Goal: Contribute content: Contribute content

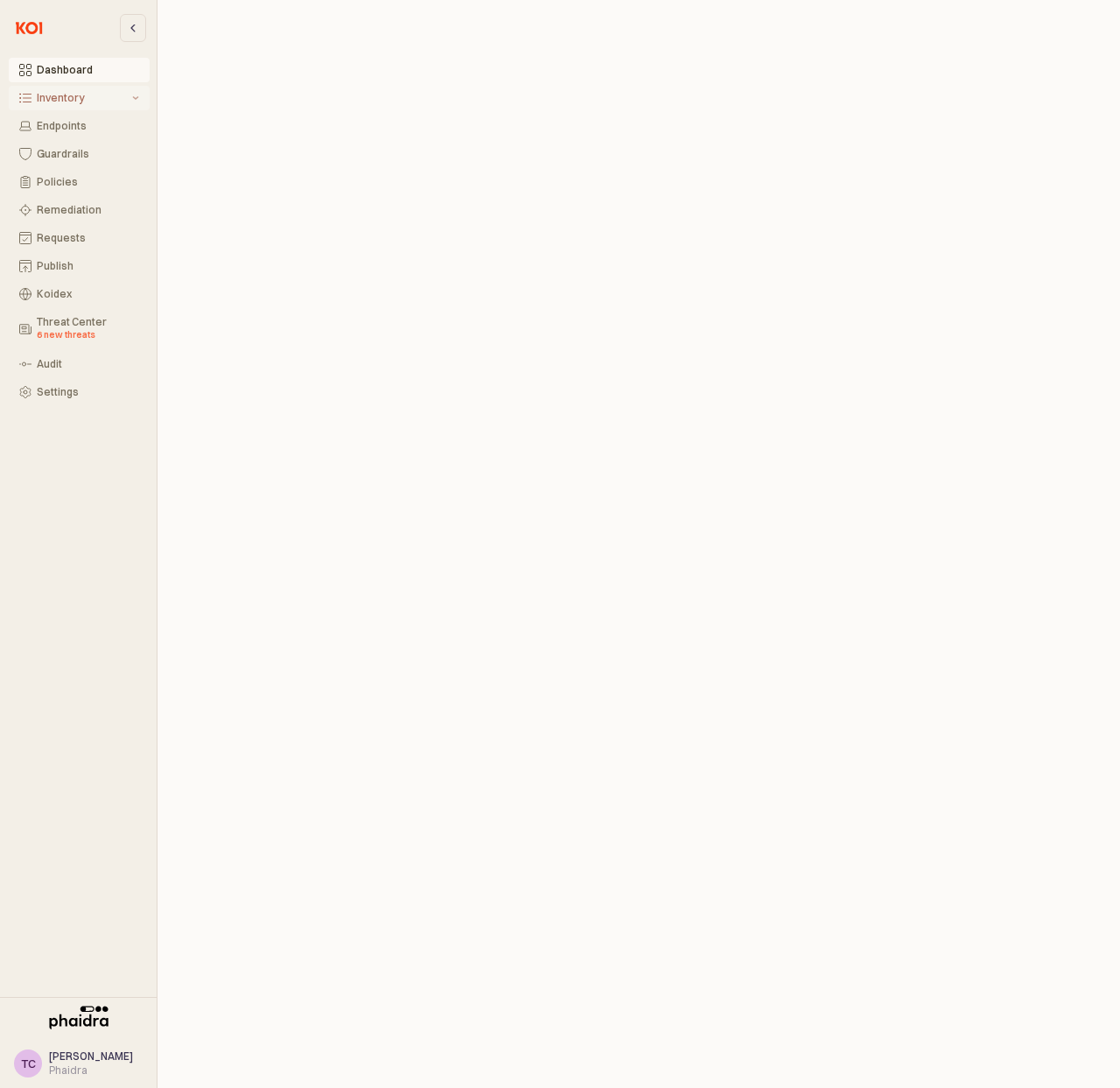
click at [76, 90] on button "Inventory" at bounding box center [79, 98] width 140 height 24
click at [87, 136] on button "All Items" at bounding box center [79, 125] width 140 height 24
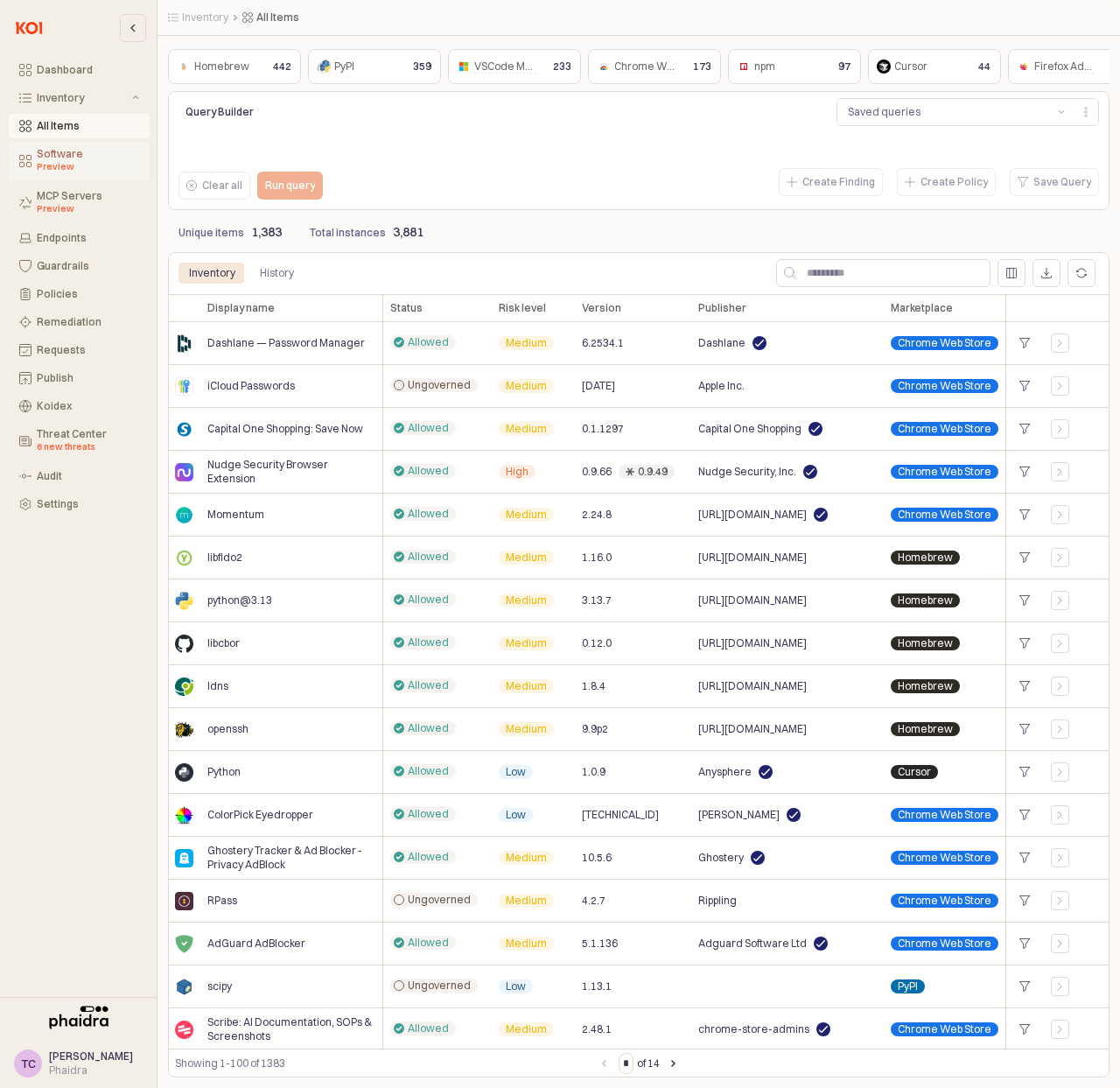
click at [90, 157] on div "Software Preview" at bounding box center [88, 160] width 102 height 26
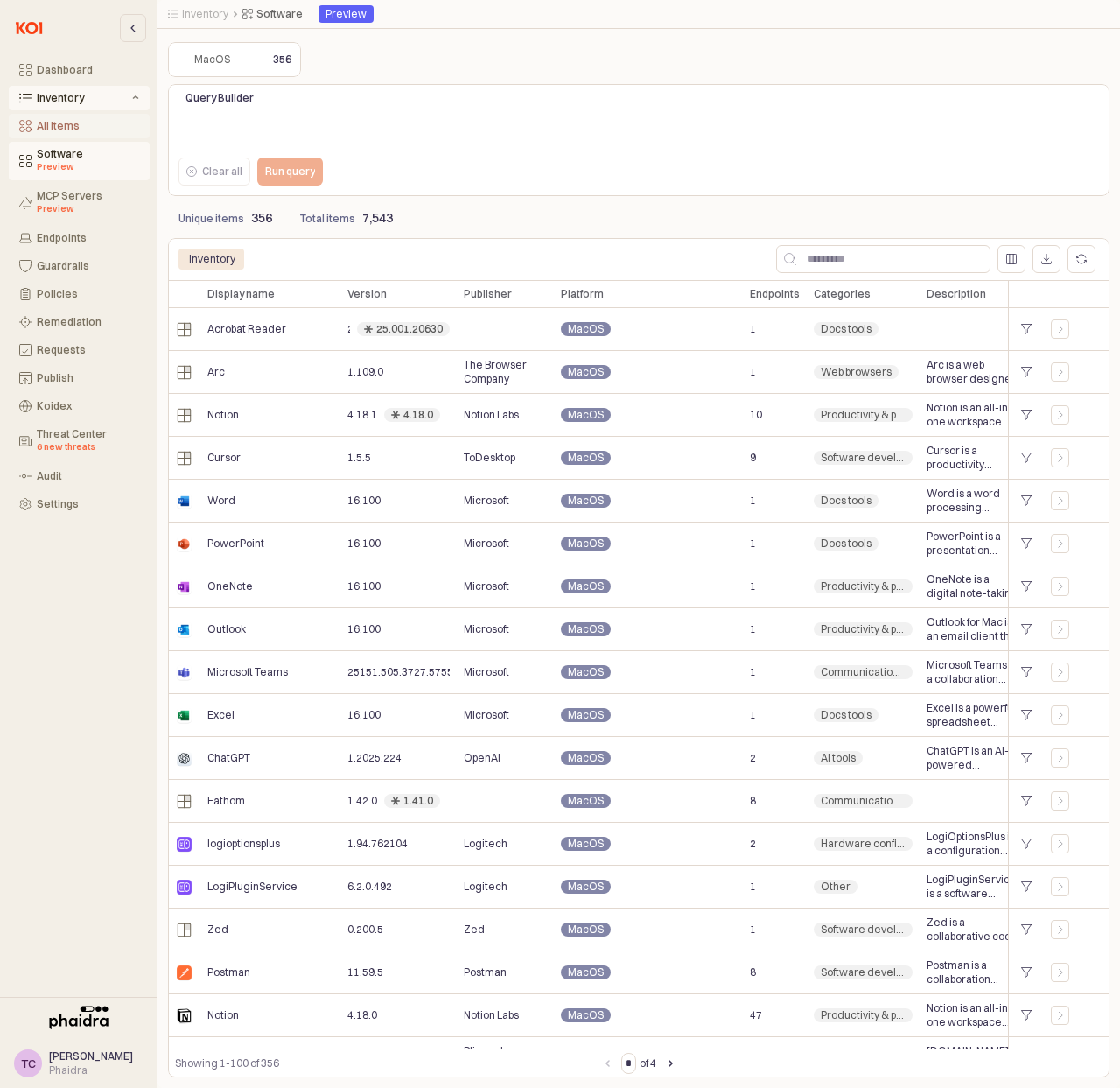
click at [88, 133] on button "All Items" at bounding box center [79, 125] width 140 height 24
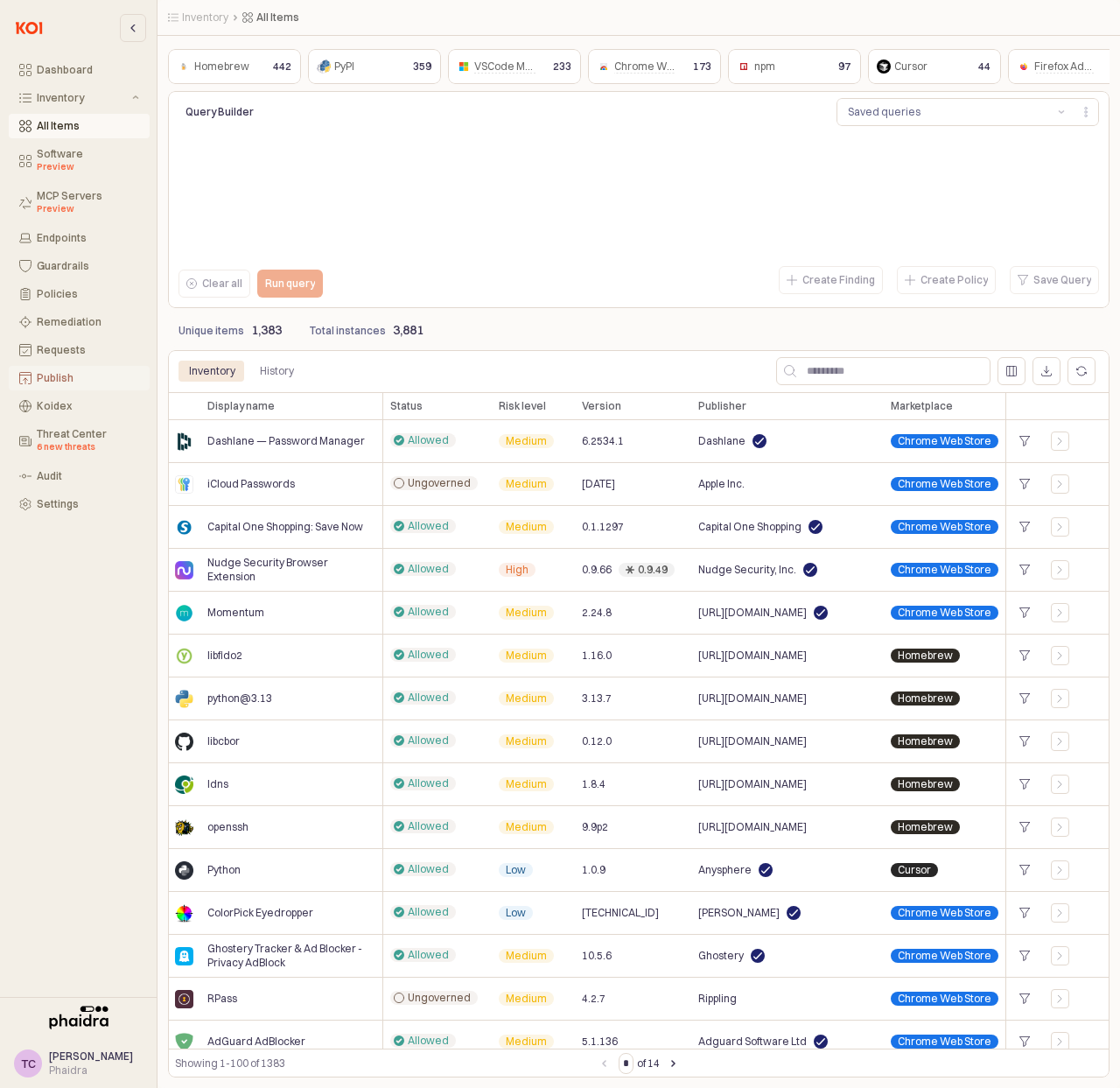
click at [62, 386] on button "Publish" at bounding box center [79, 378] width 140 height 24
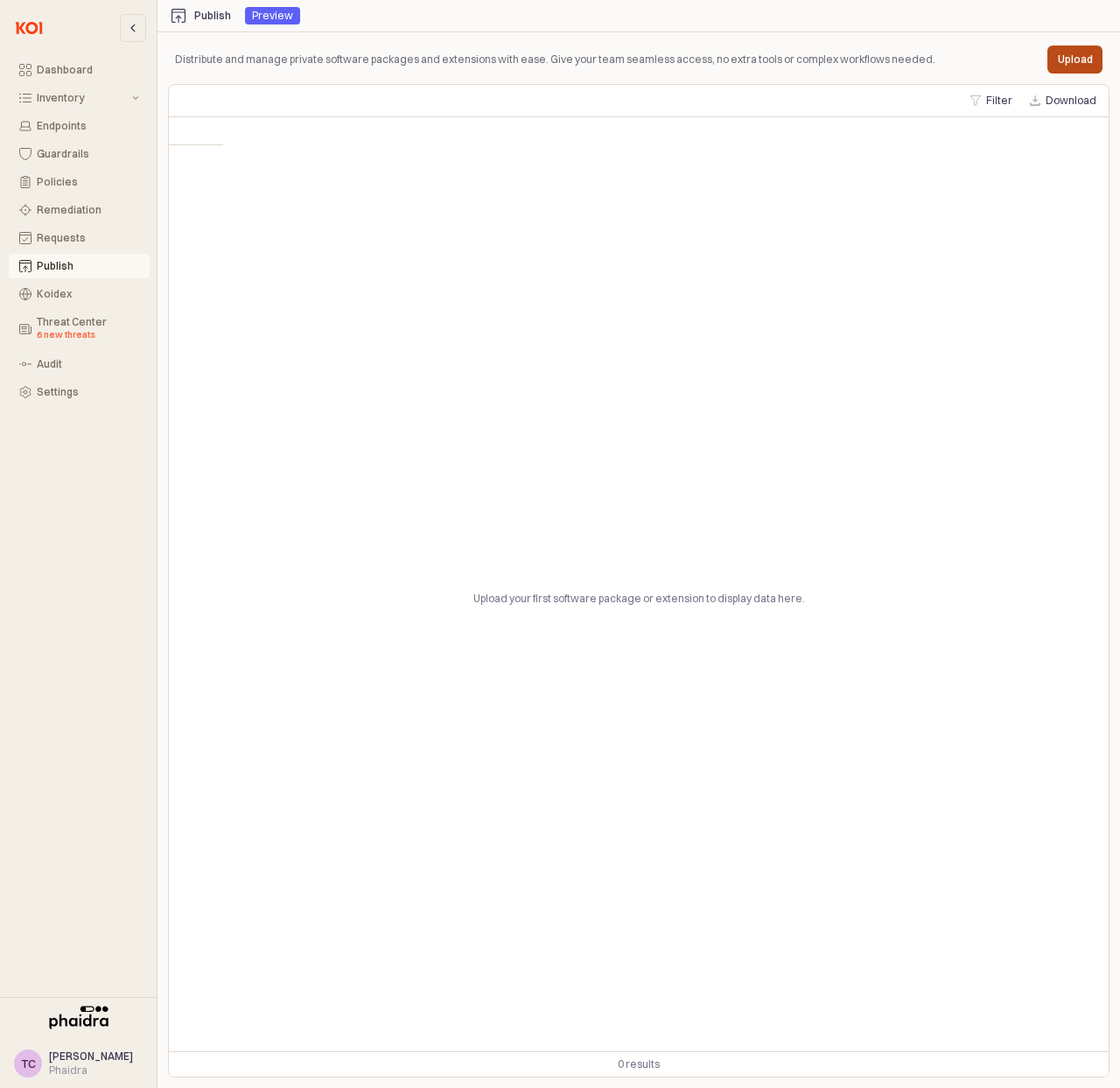
click at [1090, 55] on p "Upload" at bounding box center [1074, 60] width 35 height 14
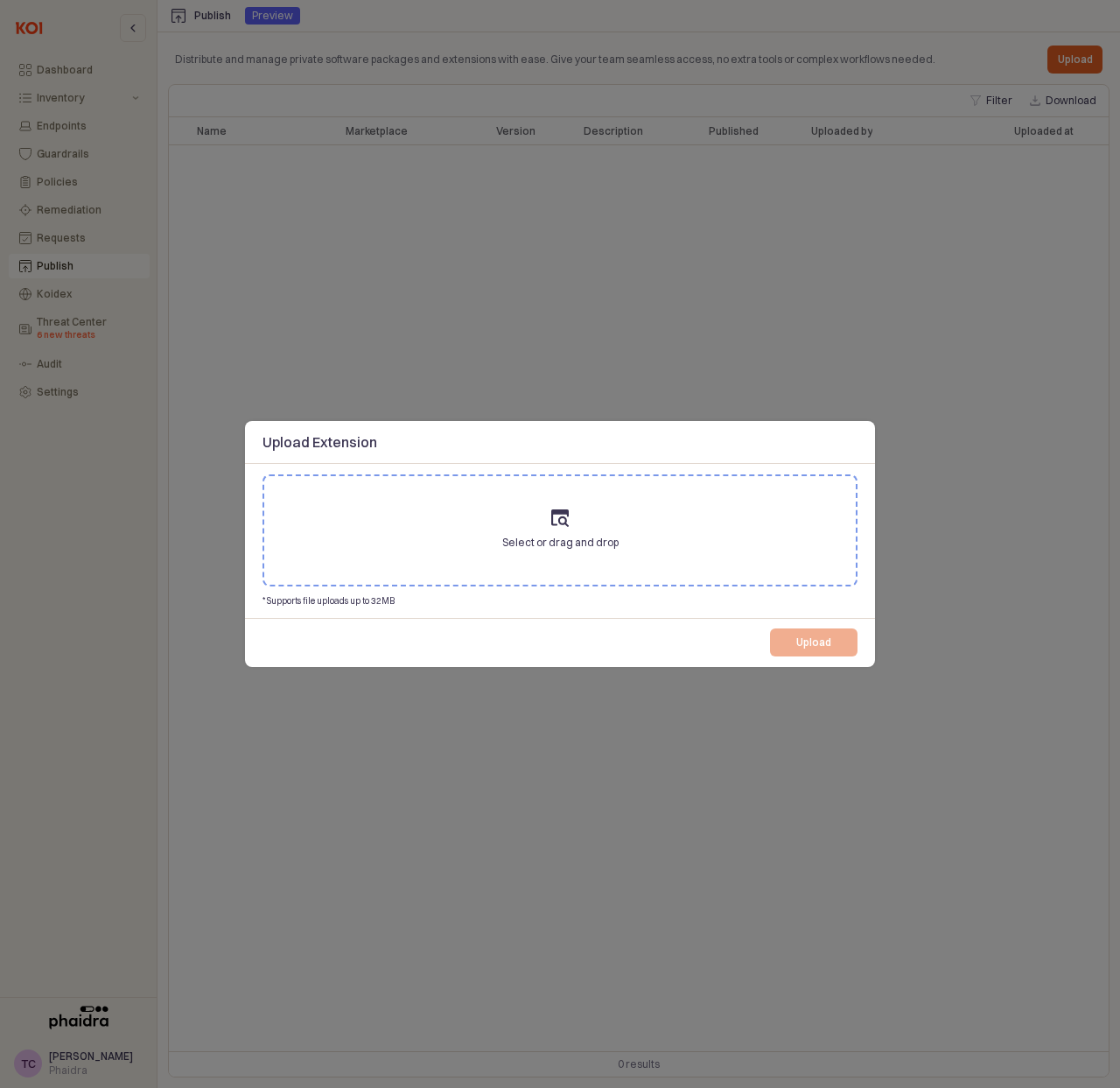
click at [573, 514] on label "Select or drag and drop" at bounding box center [559, 530] width 591 height 108
click at [561, 531] on input "Select or drag and drop" at bounding box center [560, 531] width 1 height 1
click at [985, 359] on div at bounding box center [560, 544] width 1120 height 1088
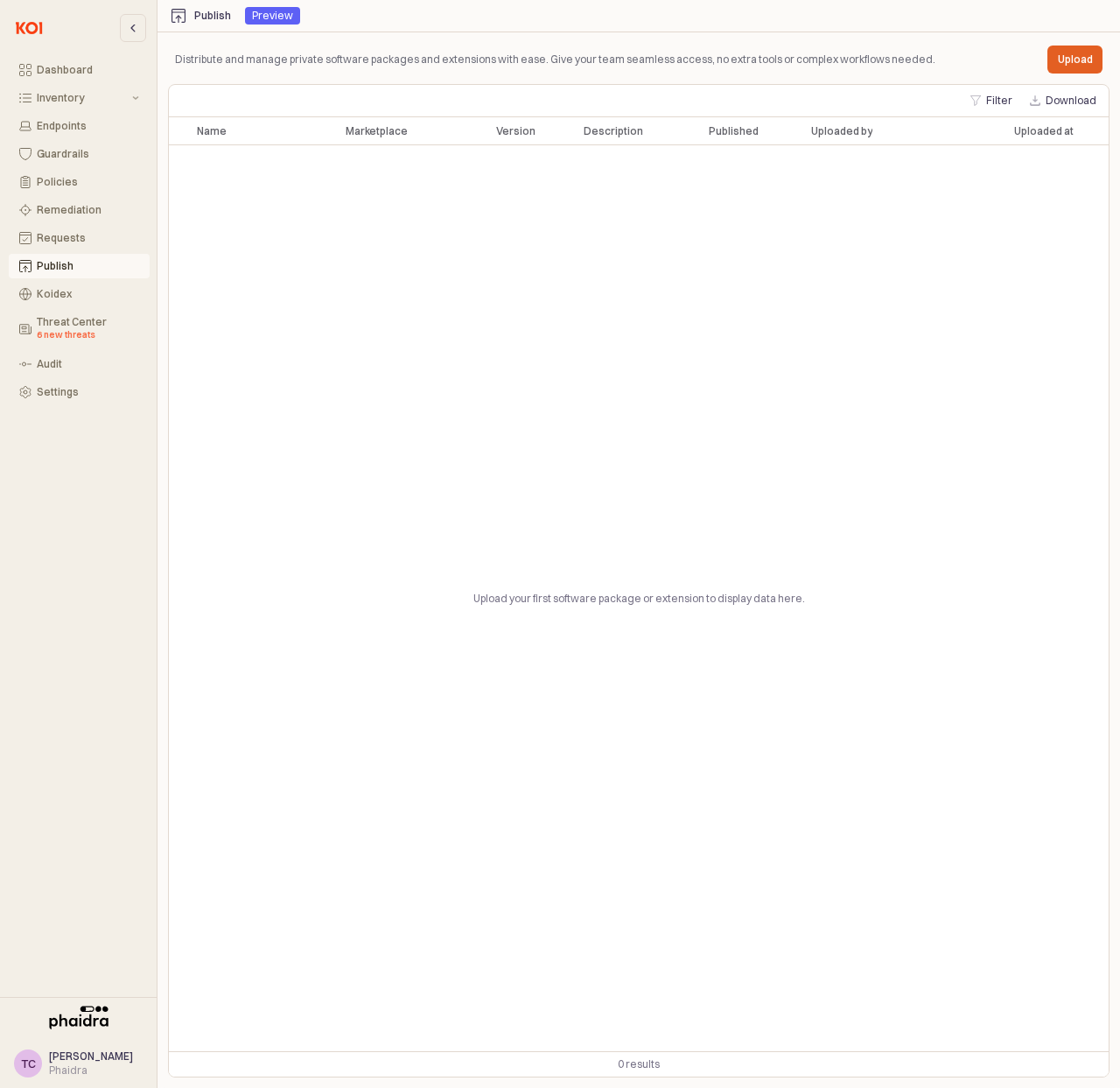
click at [208, 10] on div "Publish" at bounding box center [212, 16] width 37 height 13
click at [267, 8] on div "Preview" at bounding box center [273, 16] width 41 height 18
click at [267, 11] on div "Preview" at bounding box center [273, 16] width 41 height 18
click at [267, 15] on div "Preview" at bounding box center [273, 16] width 41 height 18
click at [1094, 65] on button "Upload" at bounding box center [1075, 59] width 55 height 28
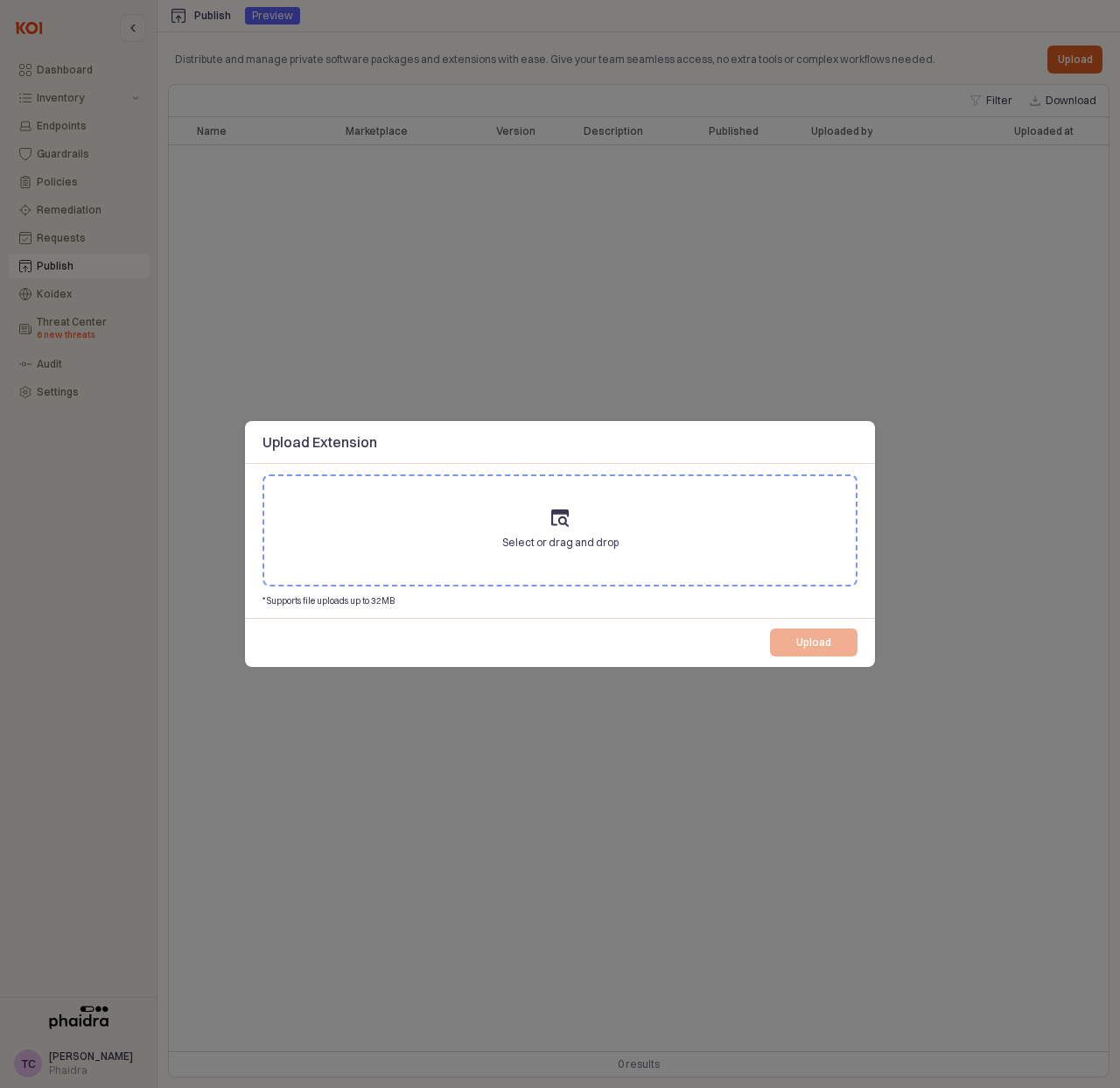
click at [537, 523] on label "Select or drag and drop" at bounding box center [559, 530] width 591 height 108
click at [560, 531] on input "Select or drag and drop" at bounding box center [560, 531] width 1 height 1
click at [555, 537] on span "Select or drag and drop" at bounding box center [560, 543] width 116 height 18
click at [560, 531] on input "Select or drag and drop" at bounding box center [560, 531] width 1 height 1
click at [562, 525] on icon at bounding box center [560, 518] width 18 height 18
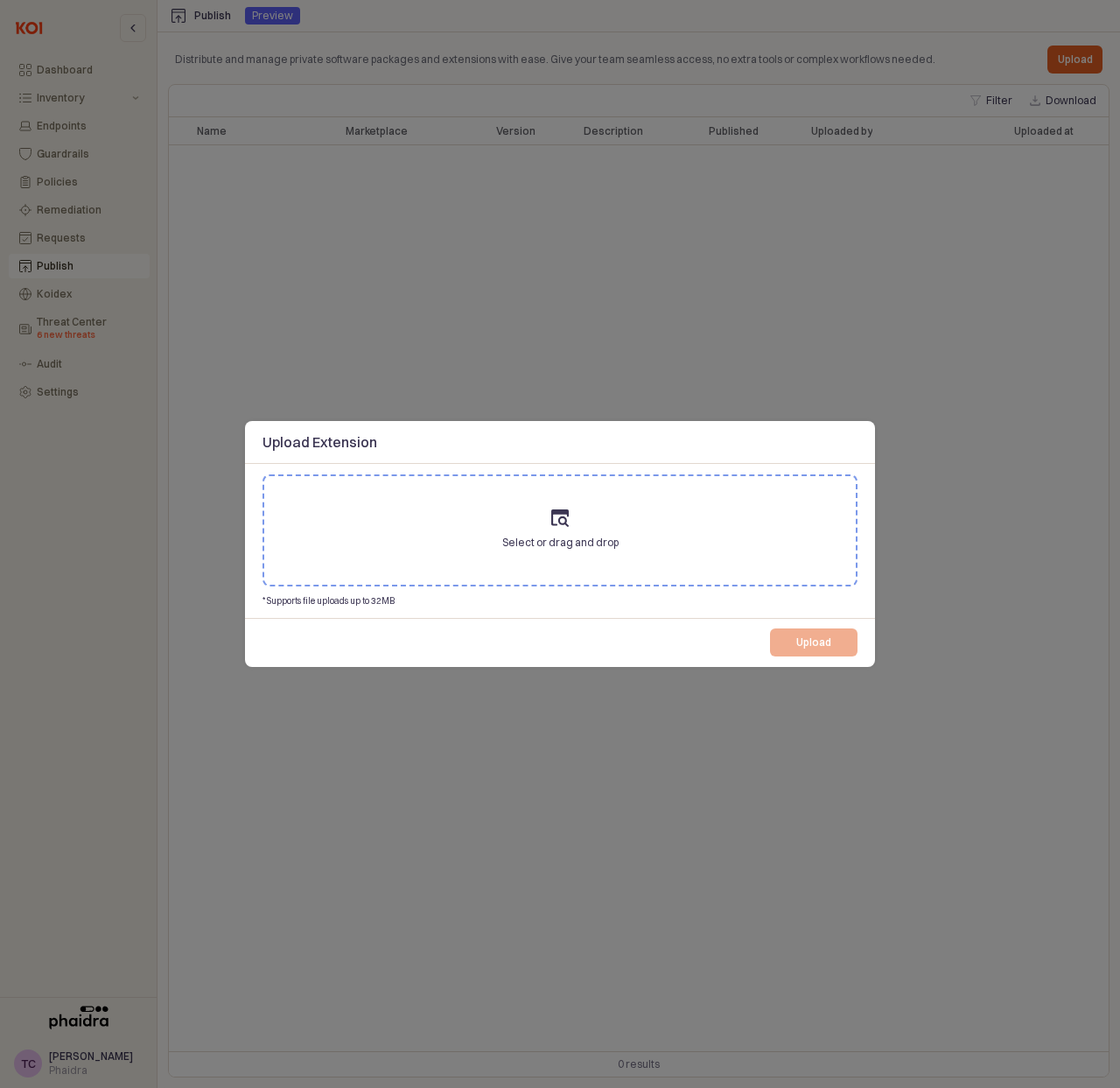
click at [561, 531] on input "Select or drag and drop" at bounding box center [560, 531] width 1 height 1
click at [553, 529] on label "Select or drag and drop" at bounding box center [559, 530] width 591 height 108
click at [560, 531] on input "Select or drag and drop" at bounding box center [560, 531] width 1 height 1
click at [568, 506] on label "Select or drag and drop" at bounding box center [559, 530] width 591 height 108
click at [561, 531] on input "Select or drag and drop" at bounding box center [560, 531] width 1 height 1
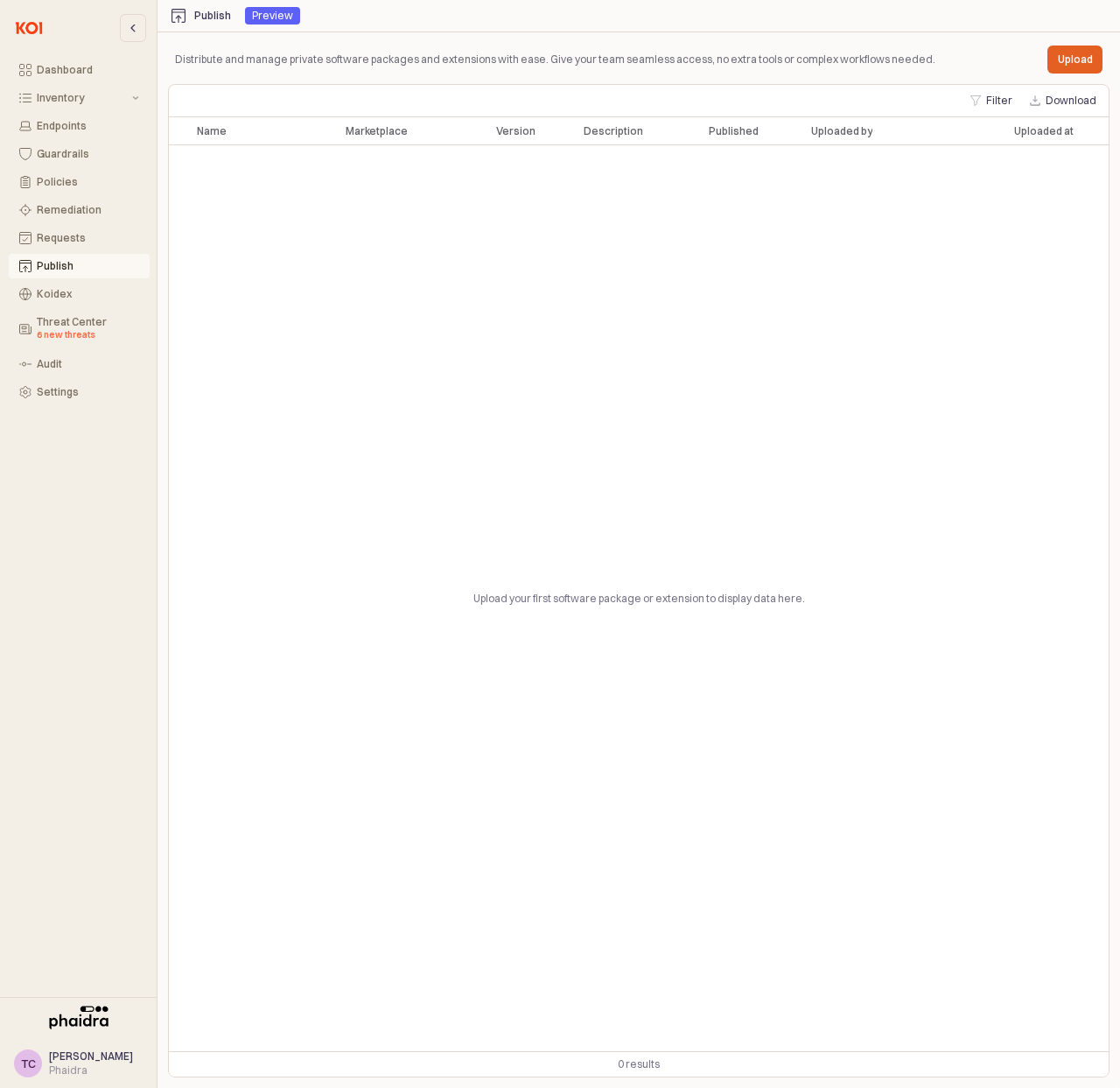
click at [213, 9] on div "Publish" at bounding box center [201, 16] width 59 height 14
click at [304, 217] on div "Upload your first software package or extension to display data here." at bounding box center [639, 598] width 939 height 905
click at [1062, 60] on p "Upload" at bounding box center [1074, 60] width 35 height 14
